Goal: Transaction & Acquisition: Book appointment/travel/reservation

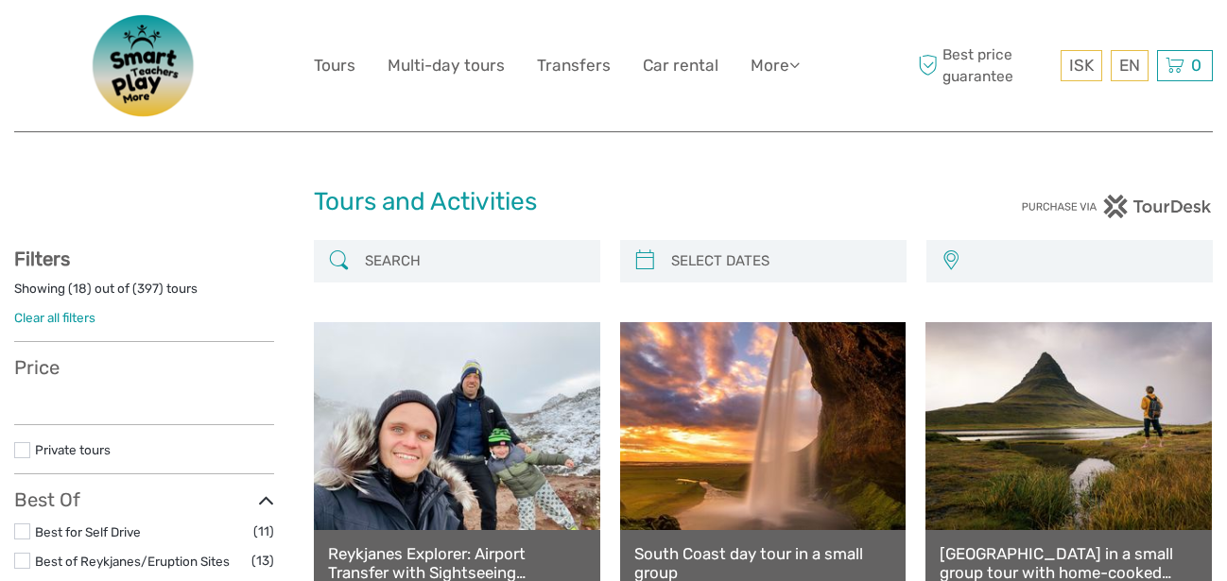
select select
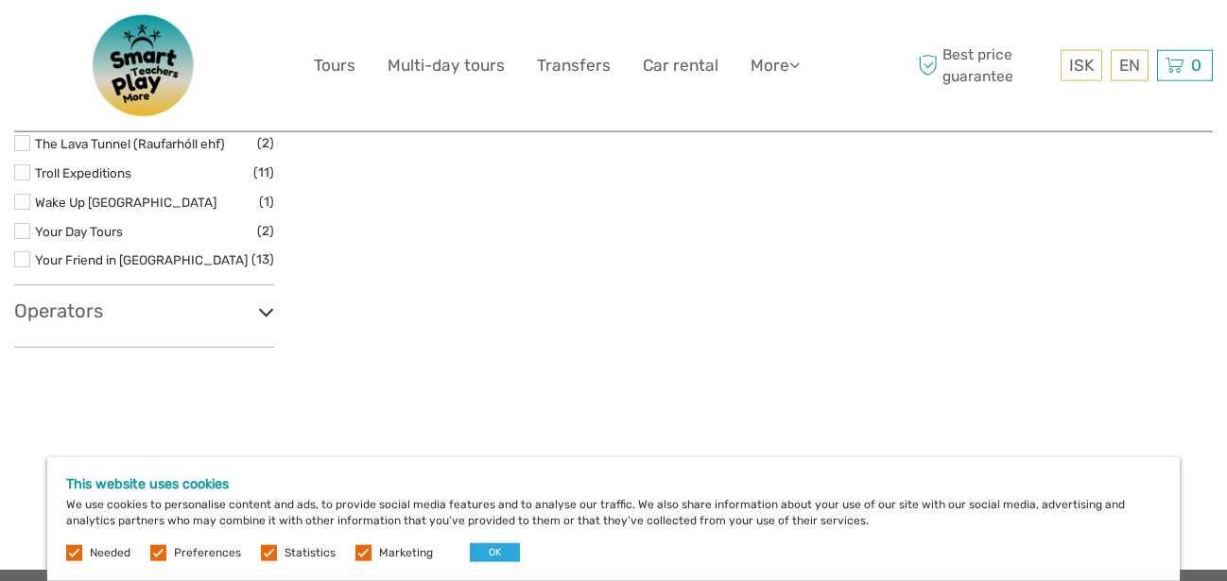
scroll to position [3200, 0]
click at [668, 65] on link "Car rental" at bounding box center [681, 65] width 76 height 27
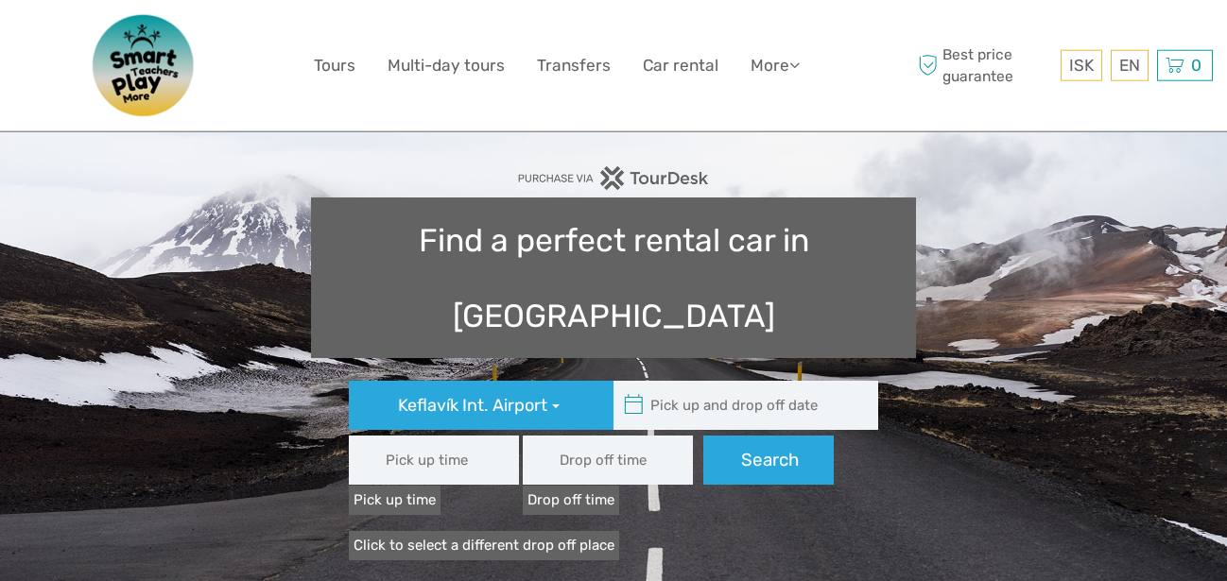
type input "08:00"
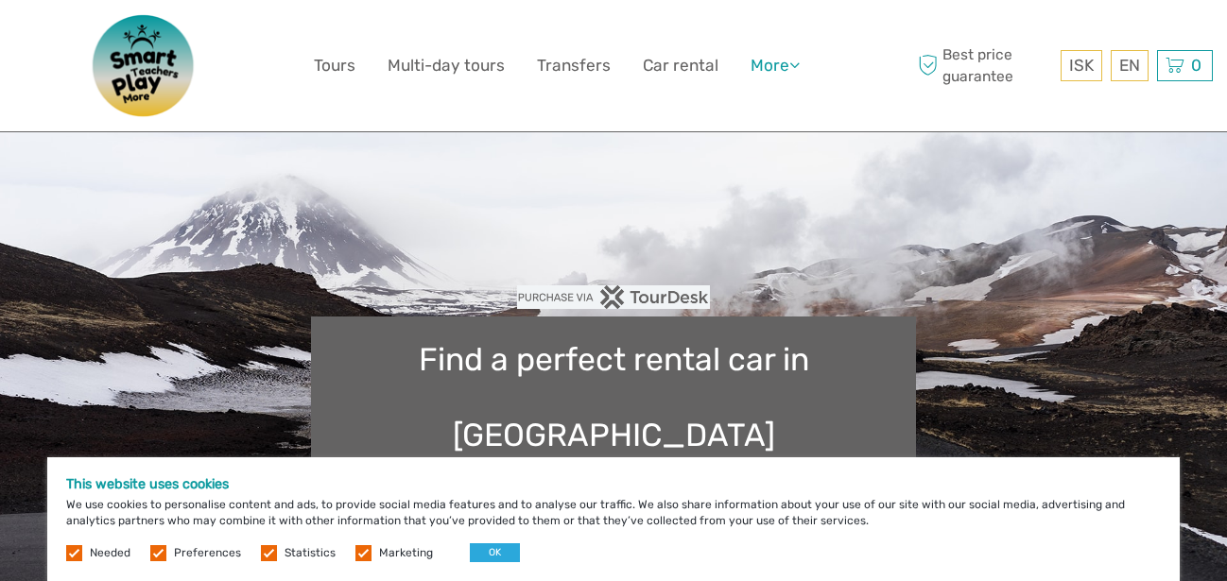
click at [768, 62] on link "More" at bounding box center [775, 65] width 49 height 27
